Goal: Information Seeking & Learning: Compare options

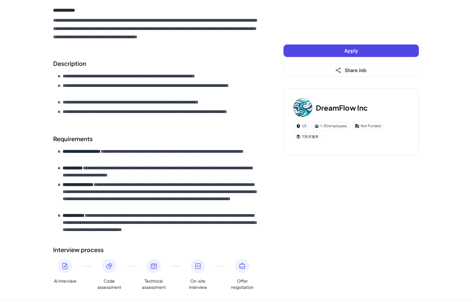
scroll to position [152, 0]
